Goal: Task Accomplishment & Management: Manage account settings

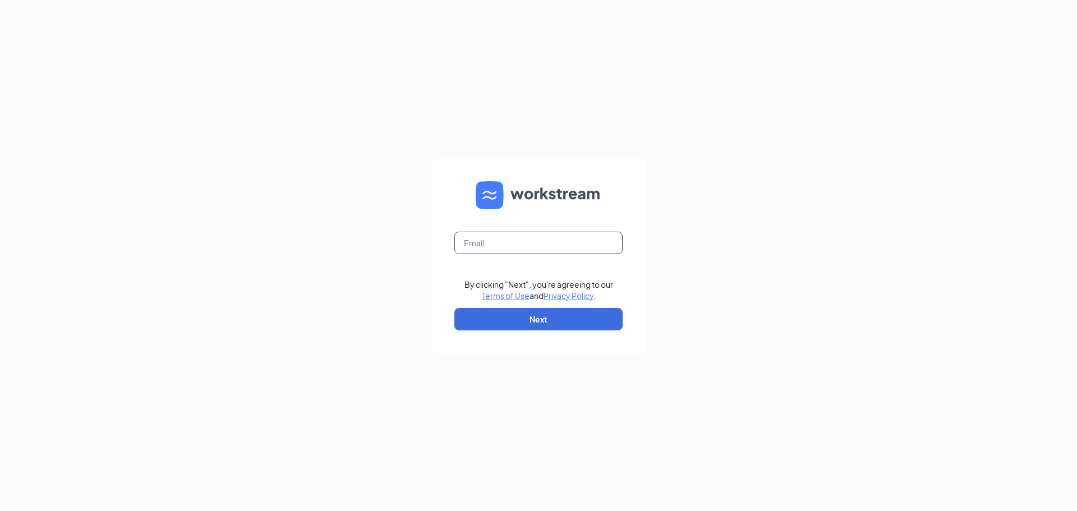
click at [477, 253] on input "text" at bounding box center [538, 243] width 168 height 22
type input "reagan_fielder@yahoo.com"
click at [564, 324] on button "Next" at bounding box center [538, 319] width 168 height 22
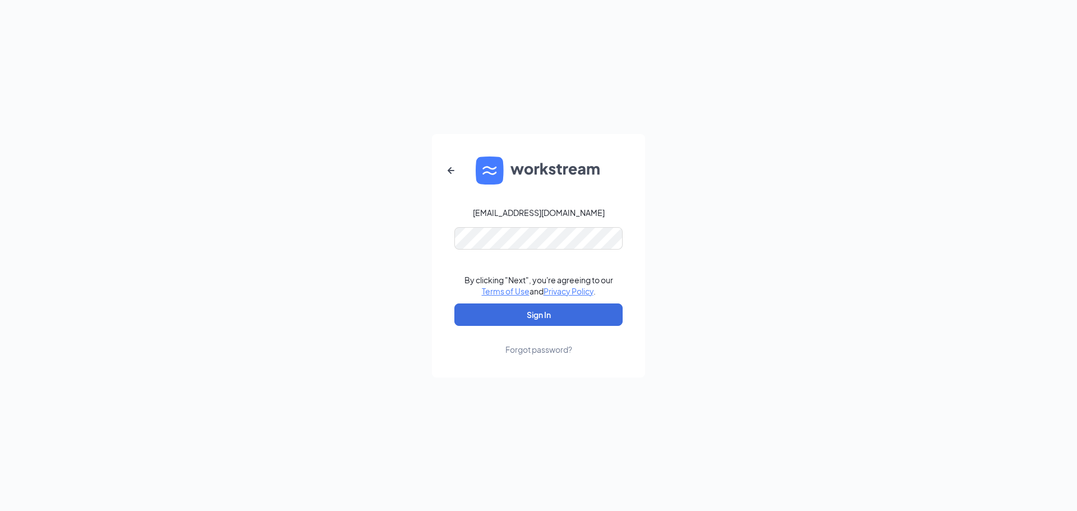
click at [568, 328] on link "Forgot password?" at bounding box center [538, 340] width 67 height 29
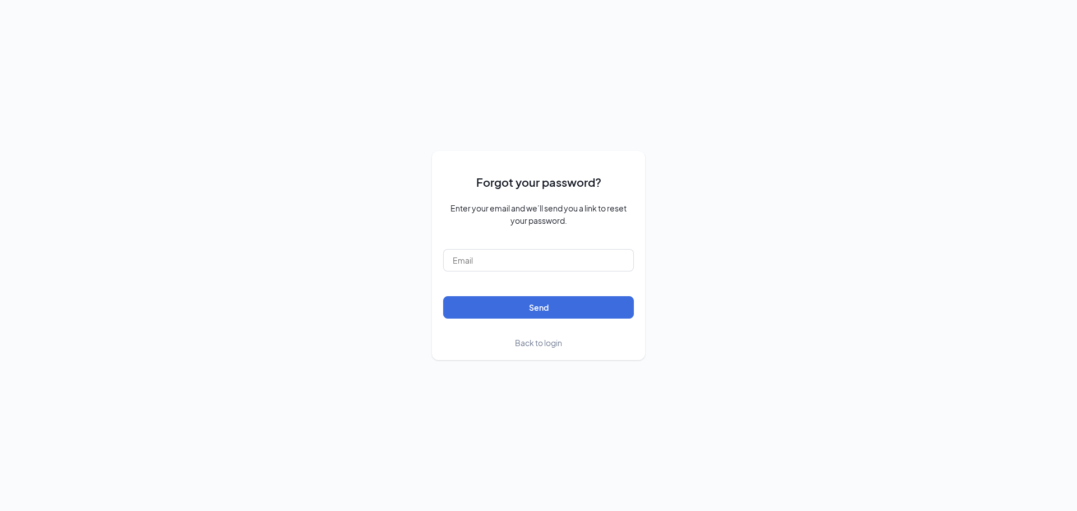
click at [542, 335] on form "Forgot your password? Enter your email and we’ll send you a link to reset your …" at bounding box center [538, 255] width 191 height 187
click at [541, 340] on span "Back to login" at bounding box center [538, 343] width 47 height 10
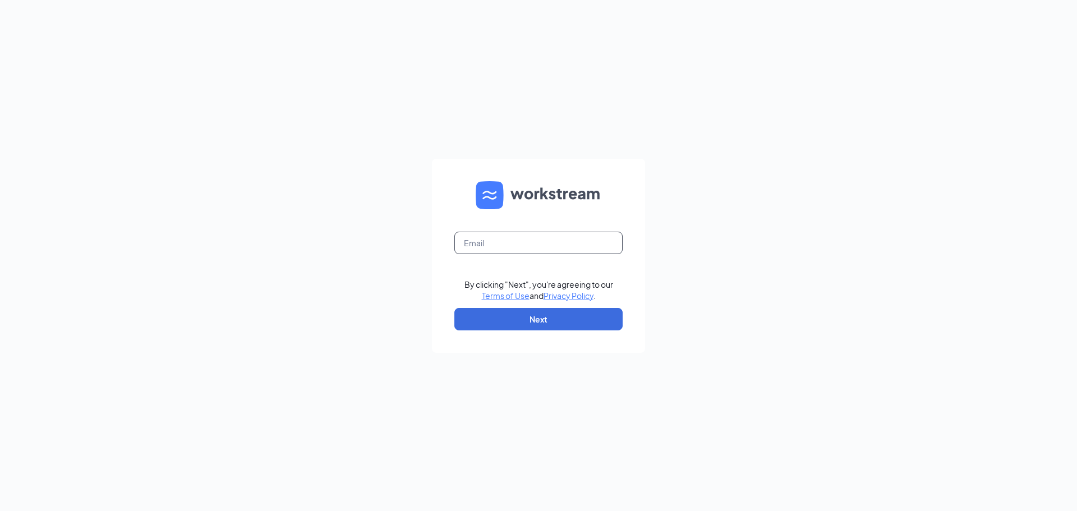
click at [532, 249] on input "text" at bounding box center [538, 243] width 168 height 22
type input "reagan_fielder@yahoo.com"
click at [549, 309] on button "Next" at bounding box center [538, 319] width 168 height 22
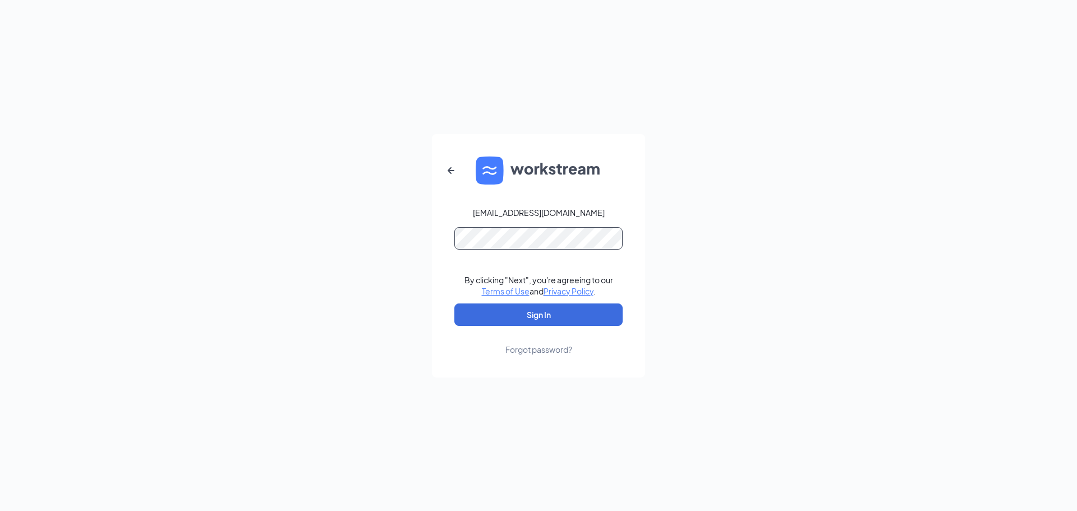
click at [454, 304] on button "Sign In" at bounding box center [538, 315] width 168 height 22
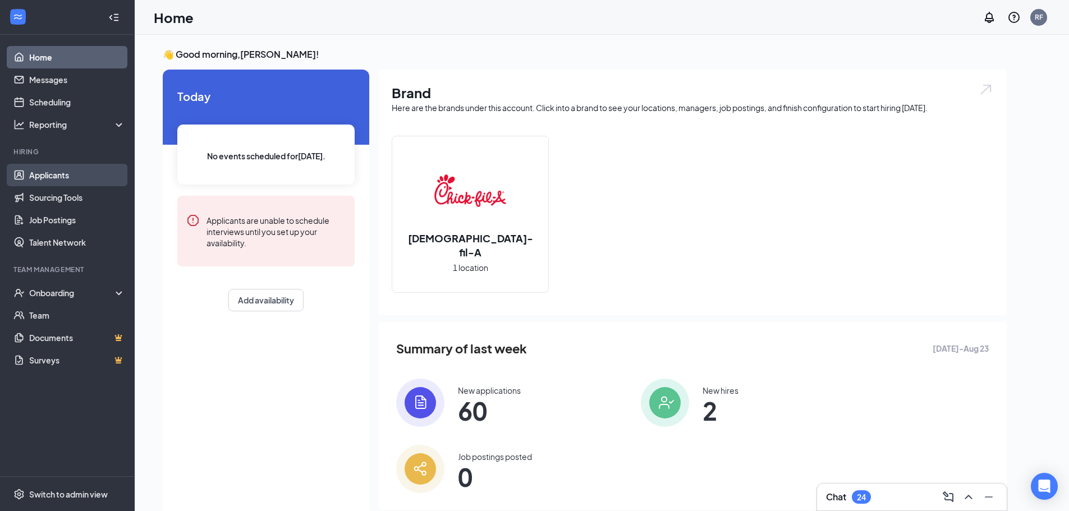
click at [71, 172] on link "Applicants" at bounding box center [77, 175] width 96 height 22
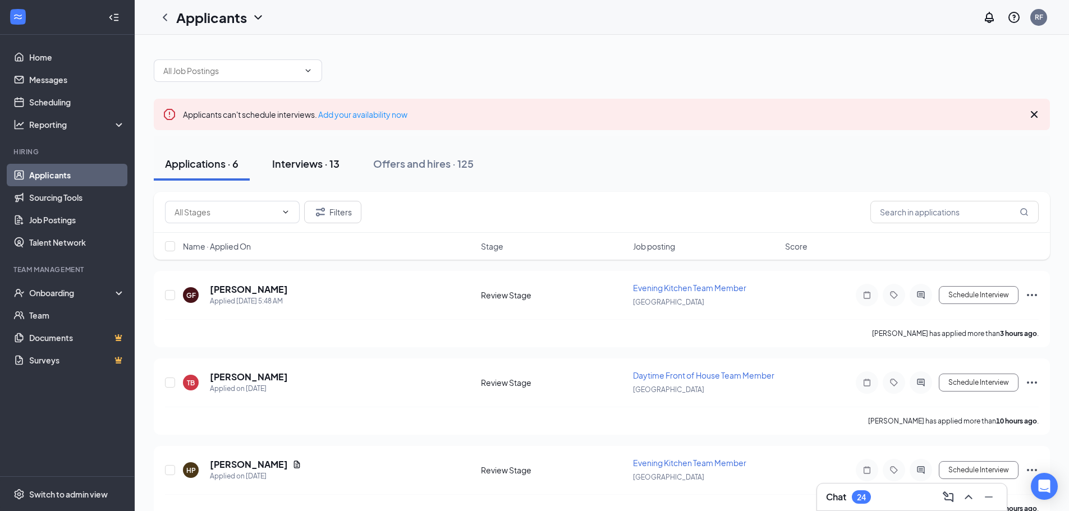
click at [293, 169] on button "Interviews · 13" at bounding box center [306, 164] width 90 height 34
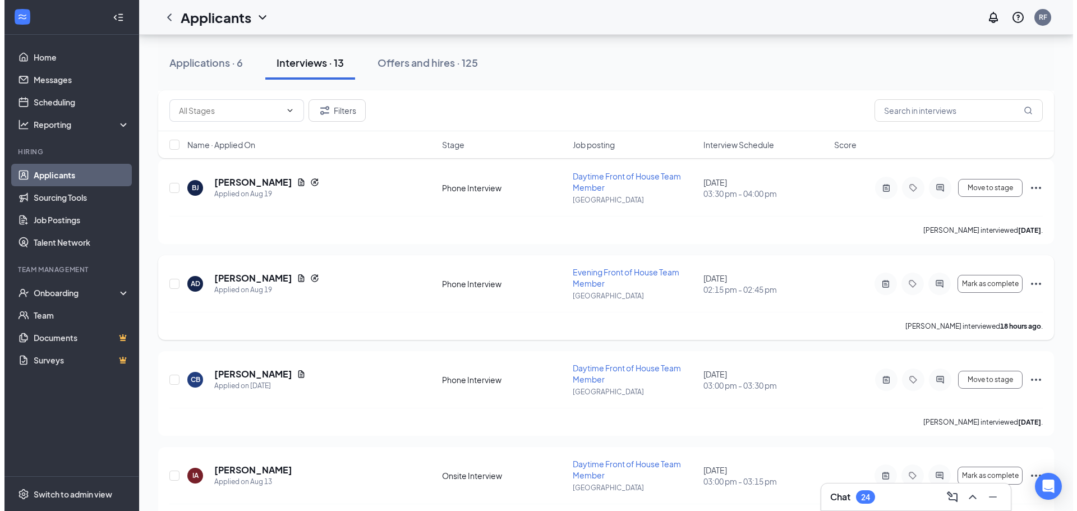
scroll to position [988, 0]
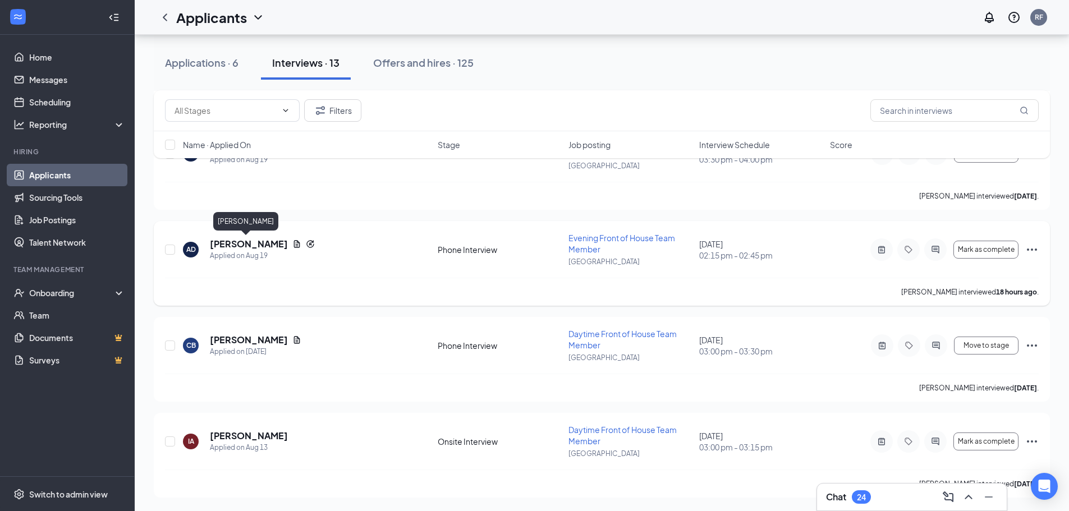
click at [240, 245] on h5 "[PERSON_NAME]" at bounding box center [249, 244] width 78 height 12
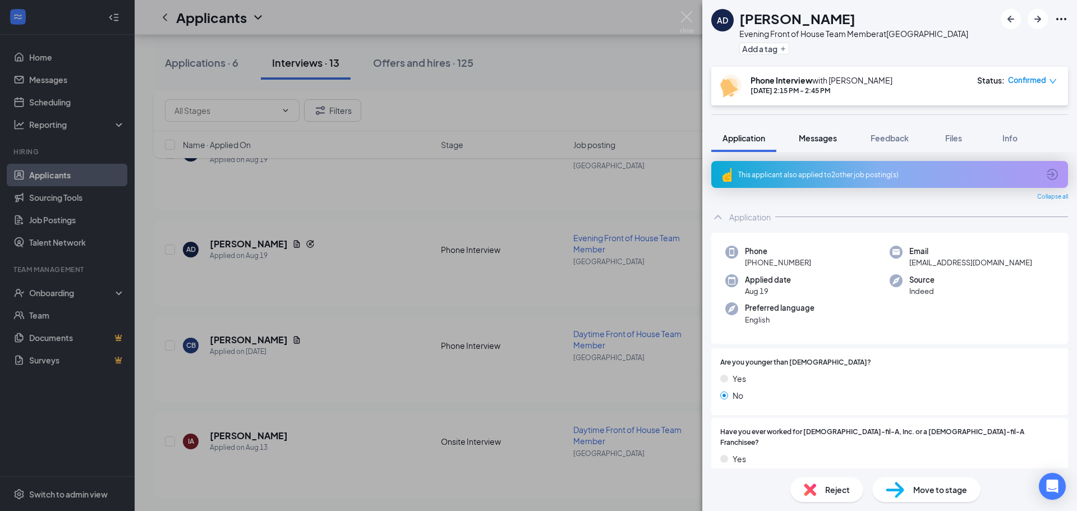
click at [818, 130] on button "Messages" at bounding box center [818, 138] width 61 height 28
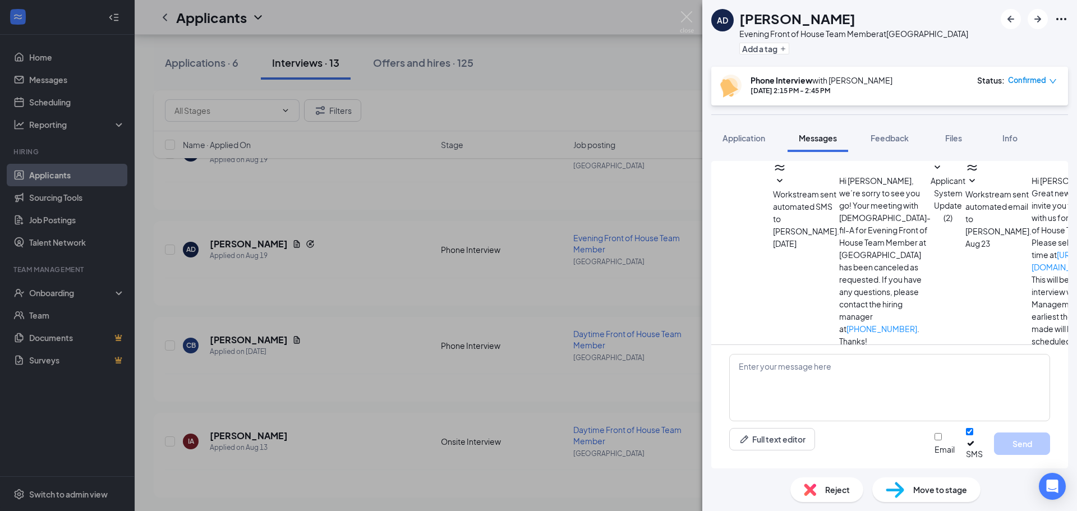
scroll to position [278, 0]
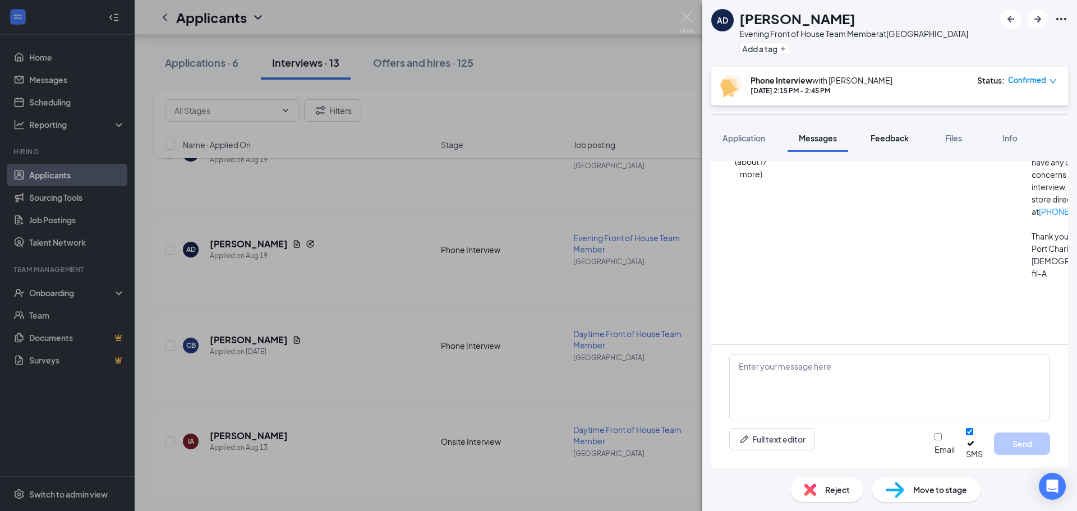
click at [886, 144] on button "Feedback" at bounding box center [890, 138] width 61 height 28
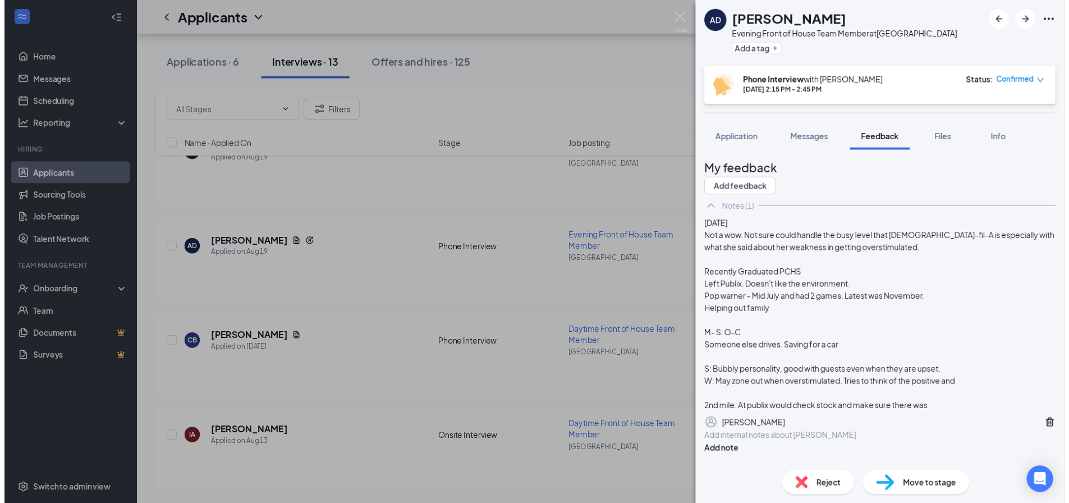
scroll to position [56, 0]
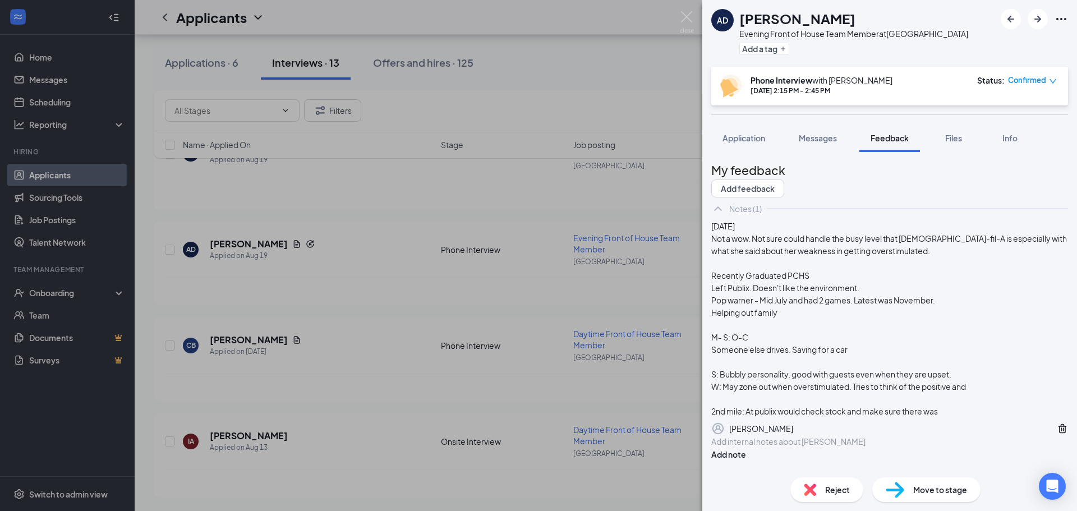
click at [527, 291] on div "AD [PERSON_NAME] Evening Front of House Team Member at [GEOGRAPHIC_DATA] Add a …" at bounding box center [538, 255] width 1077 height 511
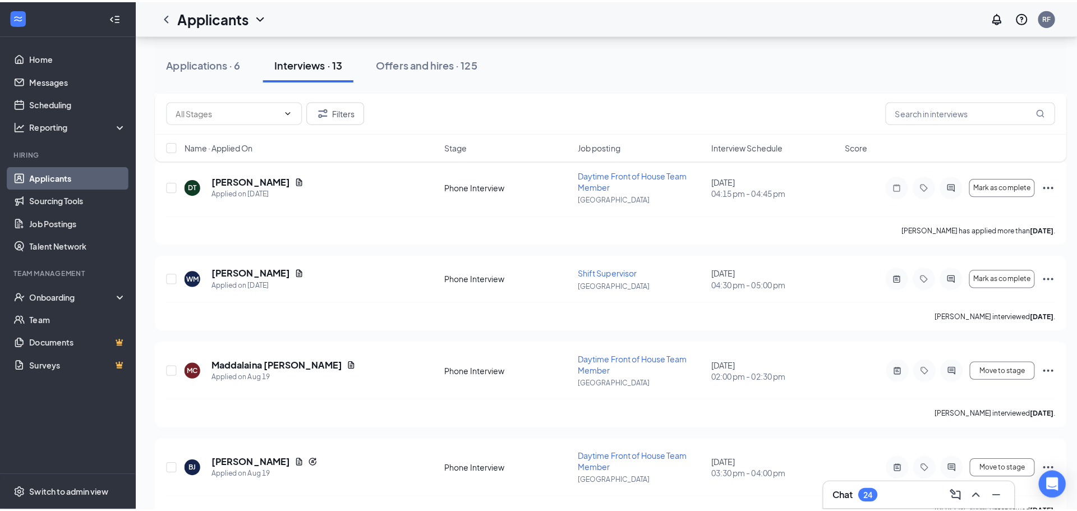
scroll to position [660, 0]
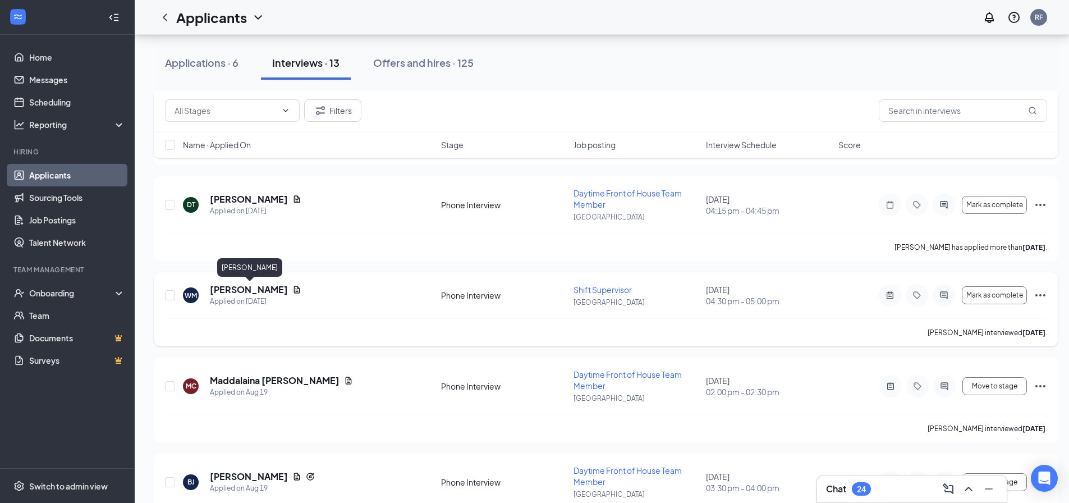
click at [263, 284] on h5 "[PERSON_NAME]" at bounding box center [249, 289] width 78 height 12
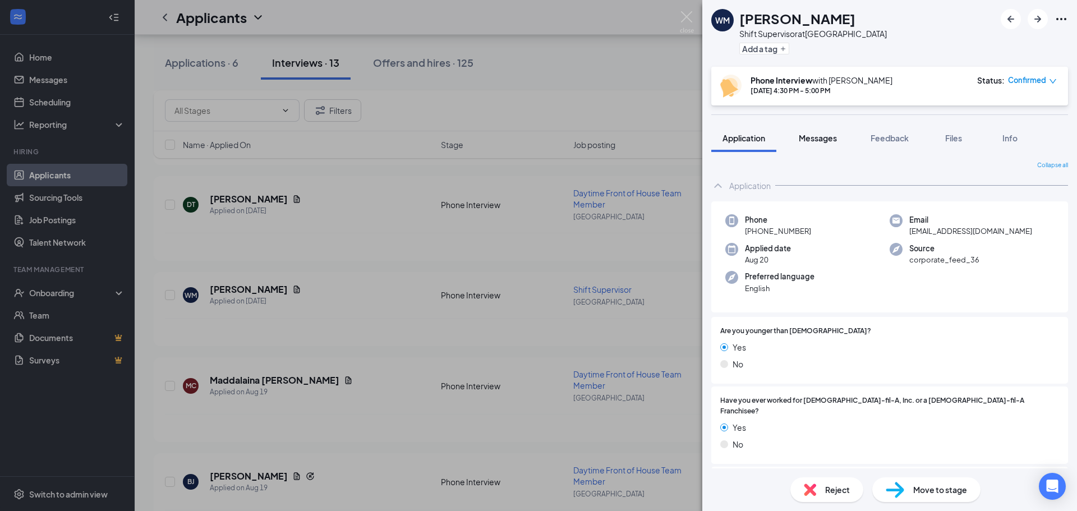
click at [821, 147] on button "Messages" at bounding box center [818, 138] width 61 height 28
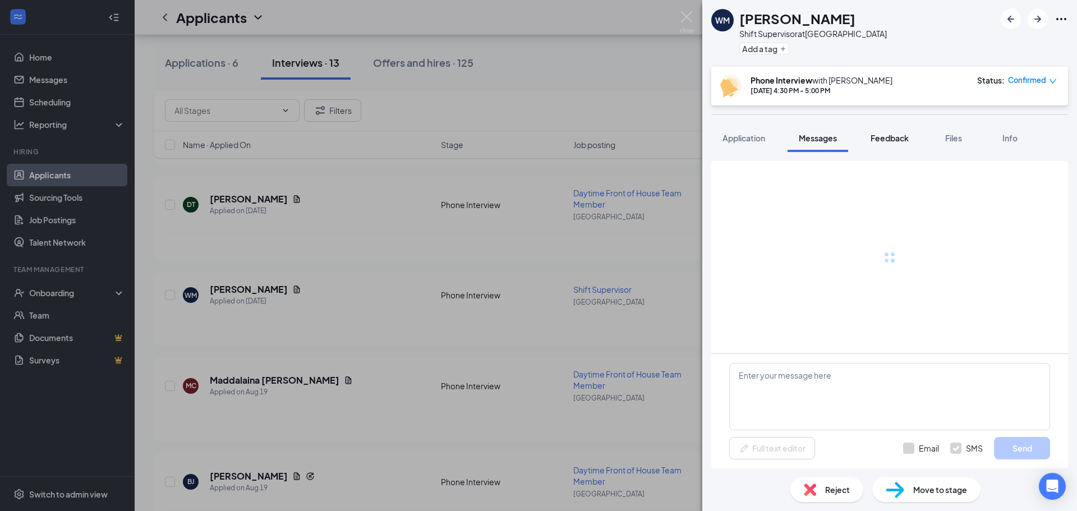
click at [900, 138] on span "Feedback" at bounding box center [890, 138] width 38 height 10
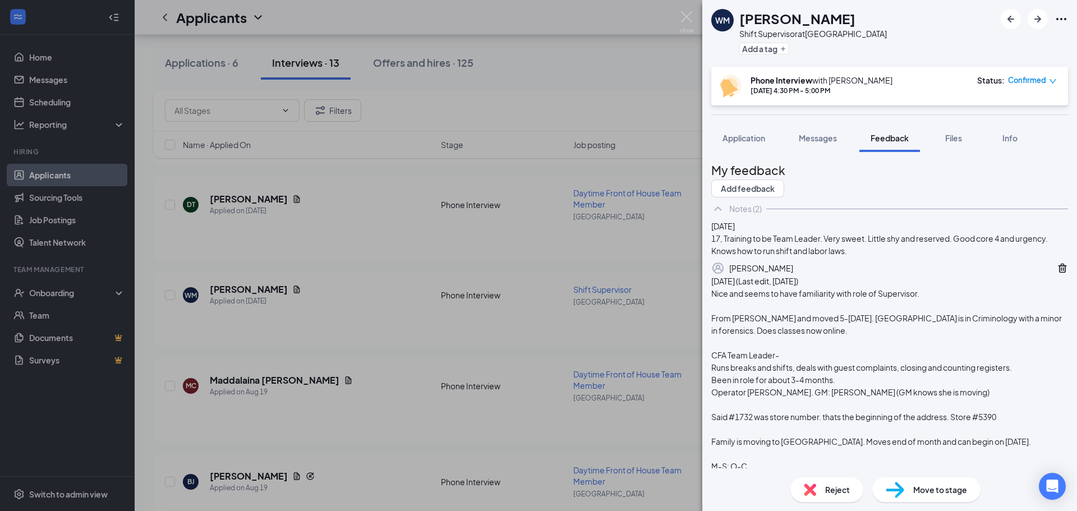
click at [1056, 21] on icon "Ellipses" at bounding box center [1061, 18] width 13 height 13
click at [996, 44] on link "View full application" at bounding box center [976, 39] width 72 height 12
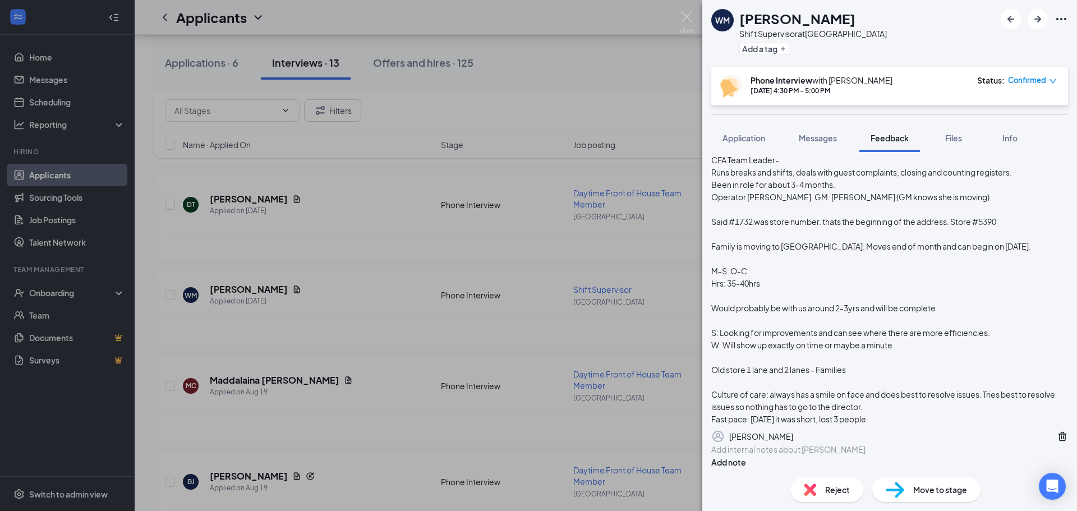
scroll to position [332, 0]
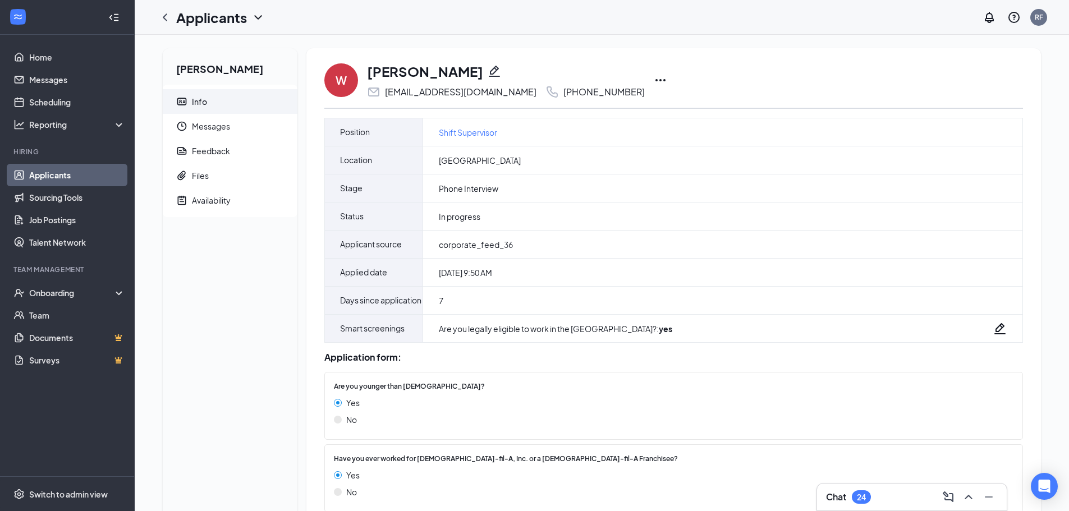
click at [654, 75] on icon "Ellipses" at bounding box center [660, 79] width 13 height 13
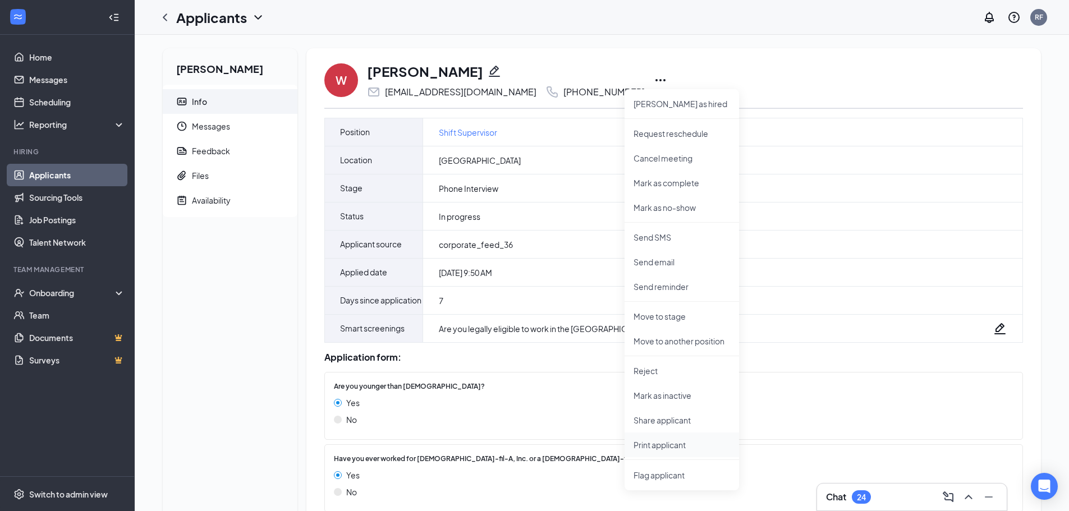
click at [684, 443] on p "Print applicant" at bounding box center [681, 444] width 96 height 11
